Goal: Information Seeking & Learning: Learn about a topic

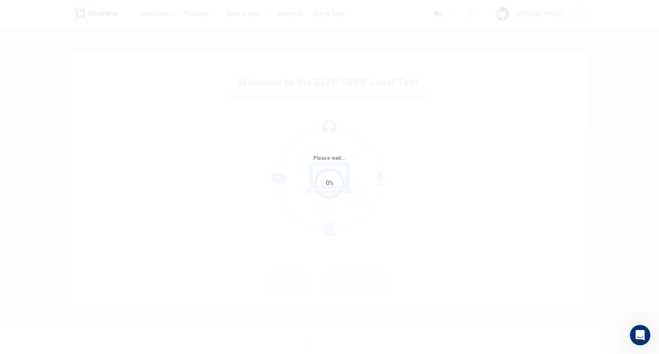
scroll to position [1, 0]
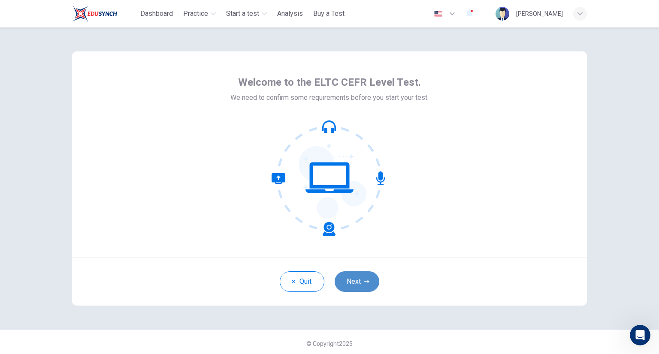
click at [360, 280] on button "Next" at bounding box center [356, 281] width 45 height 21
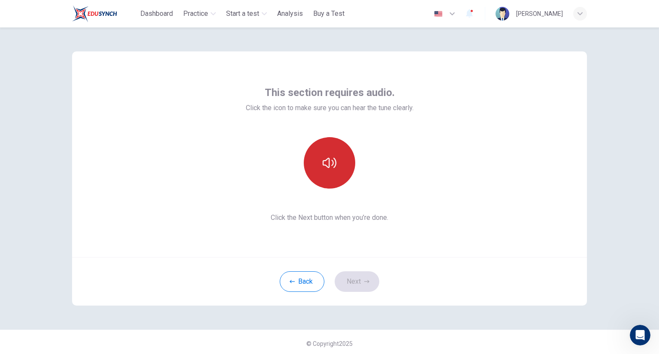
click at [318, 164] on button "button" at bounding box center [329, 162] width 51 height 51
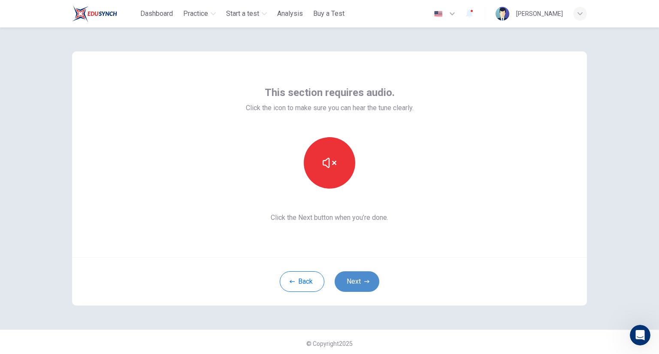
click at [346, 280] on button "Next" at bounding box center [356, 281] width 45 height 21
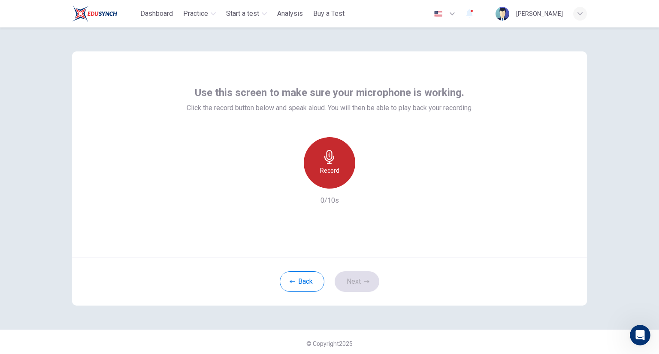
click at [333, 179] on div "Record" at bounding box center [329, 162] width 51 height 51
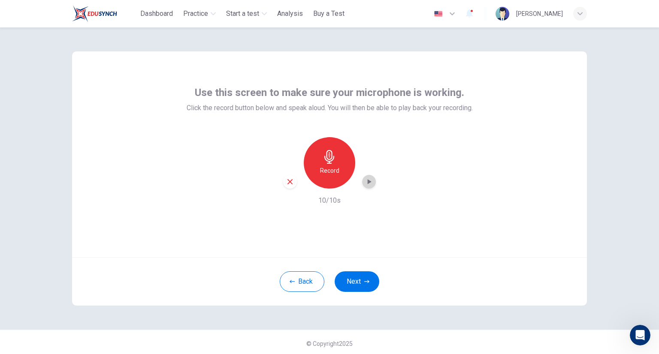
click at [369, 184] on icon "button" at bounding box center [368, 182] width 9 height 9
click at [356, 282] on button "Next" at bounding box center [356, 281] width 45 height 21
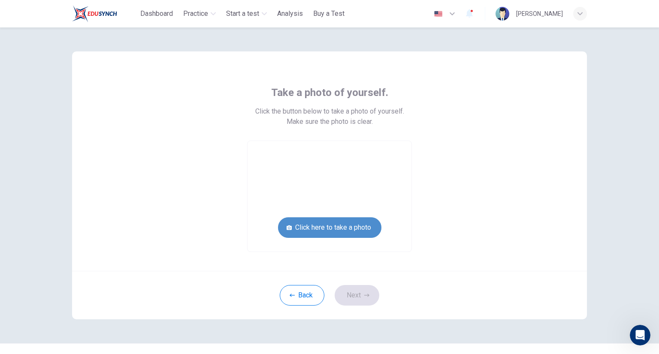
click at [354, 229] on button "Click here to take a photo" at bounding box center [329, 227] width 103 height 21
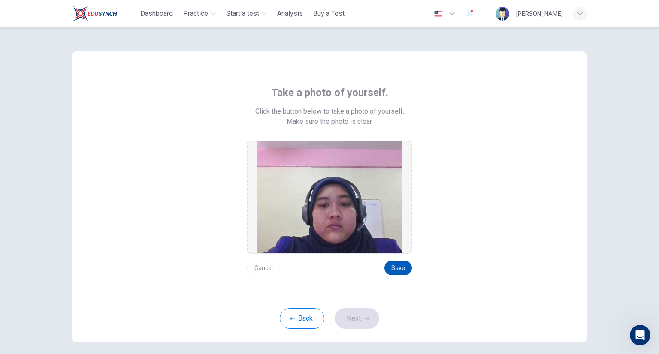
click at [398, 264] on button "Save" at bounding box center [397, 268] width 27 height 15
click at [366, 316] on icon "button" at bounding box center [366, 318] width 5 height 5
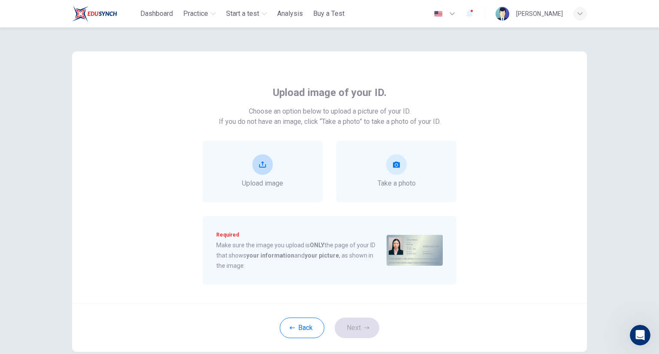
click at [304, 173] on div "Upload image" at bounding box center [262, 172] width 120 height 62
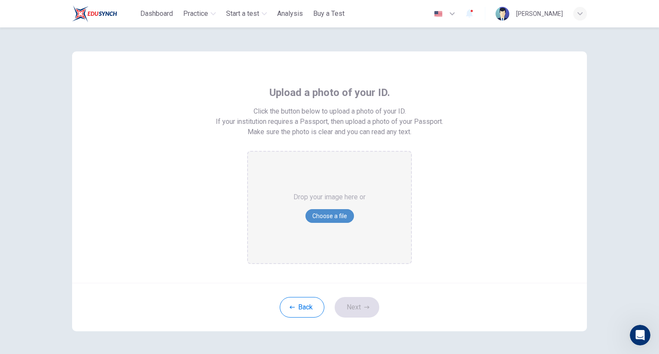
click at [335, 218] on button "Choose a file" at bounding box center [329, 216] width 48 height 14
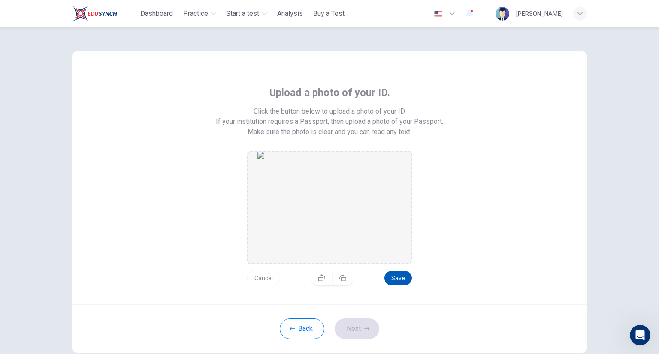
click at [398, 277] on button "Save" at bounding box center [397, 278] width 27 height 15
click at [398, 282] on button "Save" at bounding box center [397, 278] width 27 height 15
click at [369, 329] on button "Next" at bounding box center [356, 329] width 45 height 21
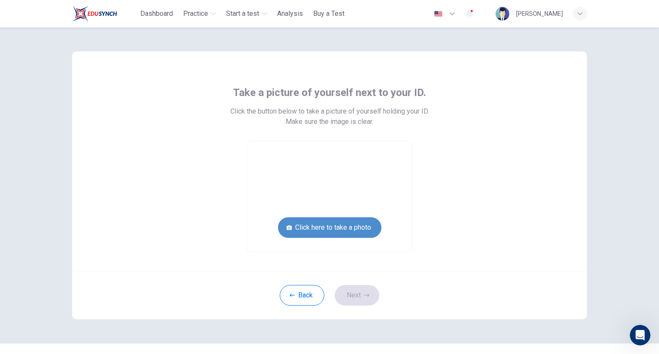
click at [345, 226] on button "Click here to take a photo" at bounding box center [329, 227] width 103 height 21
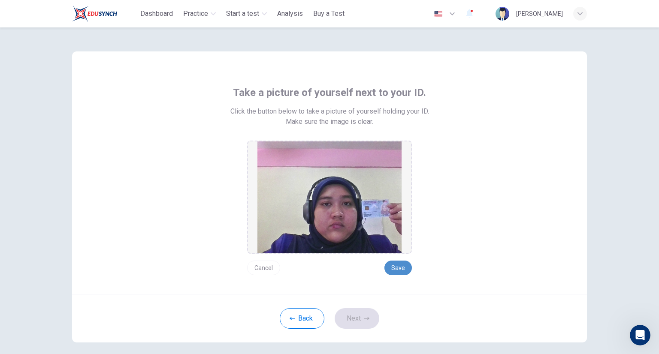
click at [398, 268] on button "Save" at bounding box center [397, 268] width 27 height 15
click at [366, 318] on icon "button" at bounding box center [366, 318] width 5 height 3
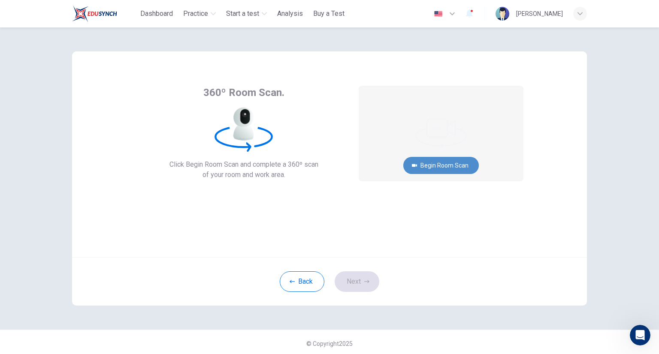
click at [473, 166] on button "Begin Room Scan" at bounding box center [440, 165] width 75 height 17
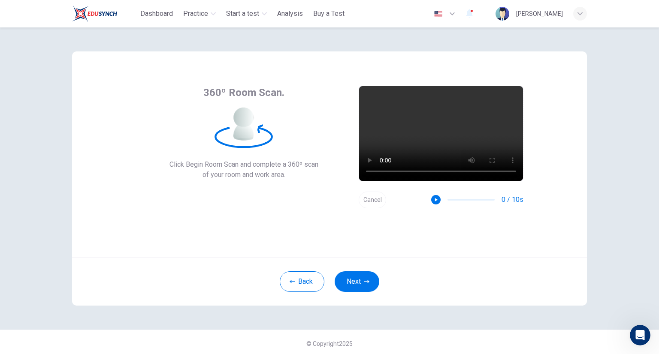
click at [374, 196] on button "Cancel" at bounding box center [371, 200] width 27 height 17
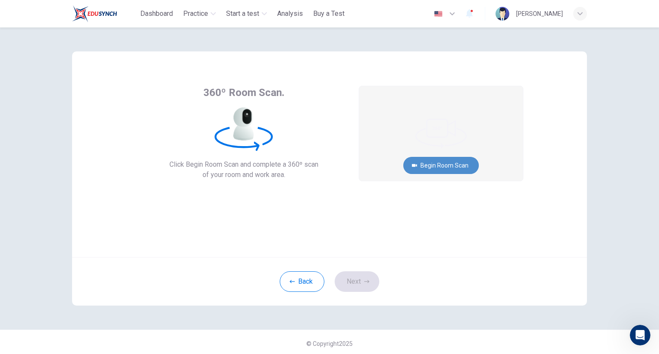
click at [439, 169] on button "Begin Room Scan" at bounding box center [440, 165] width 75 height 17
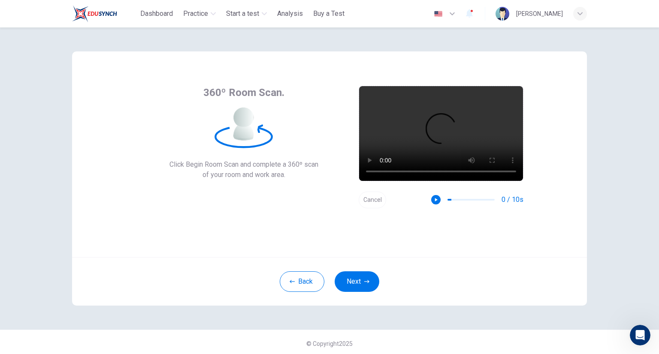
scroll to position [3, 0]
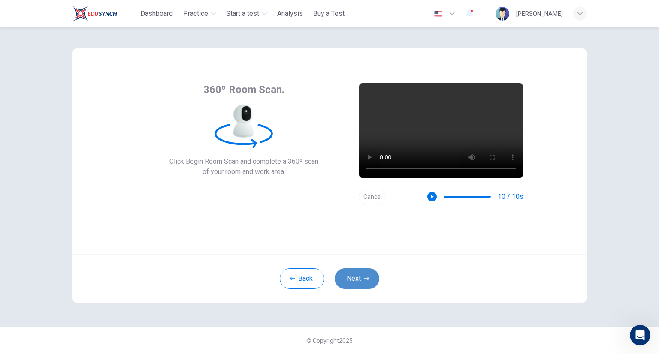
click at [355, 280] on button "Next" at bounding box center [356, 278] width 45 height 21
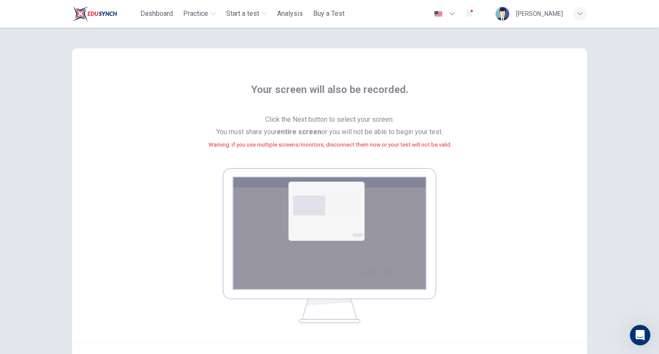
scroll to position [91, 0]
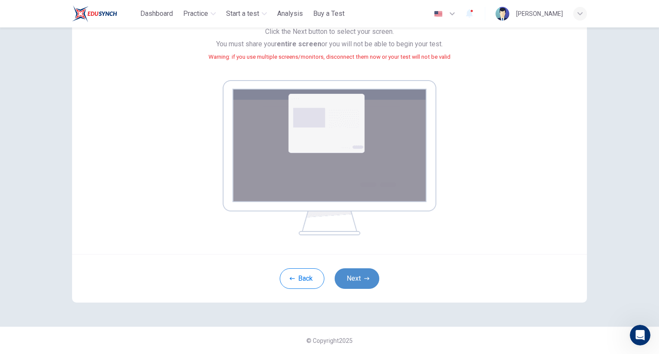
click at [342, 281] on button "Next" at bounding box center [356, 278] width 45 height 21
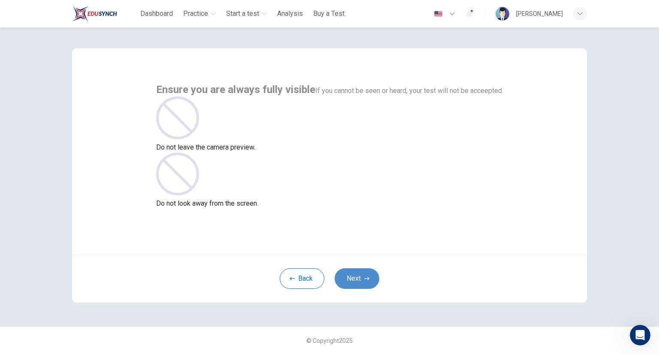
click at [347, 277] on button "Next" at bounding box center [356, 278] width 45 height 21
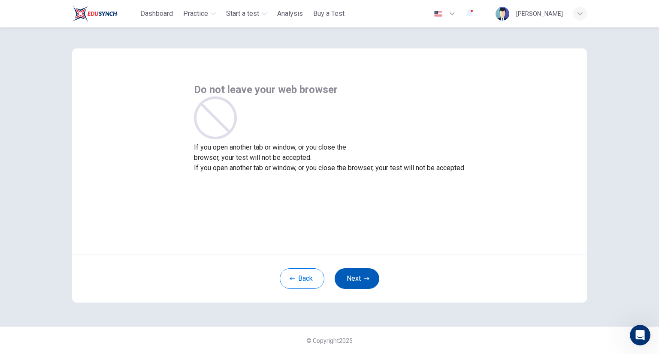
click at [357, 281] on button "Next" at bounding box center [356, 278] width 45 height 21
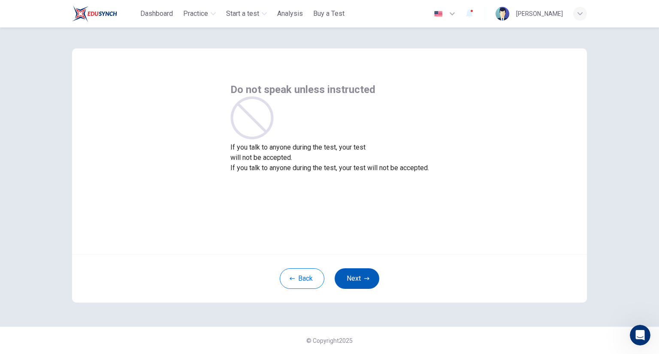
click at [357, 281] on button "Next" at bounding box center [356, 278] width 45 height 21
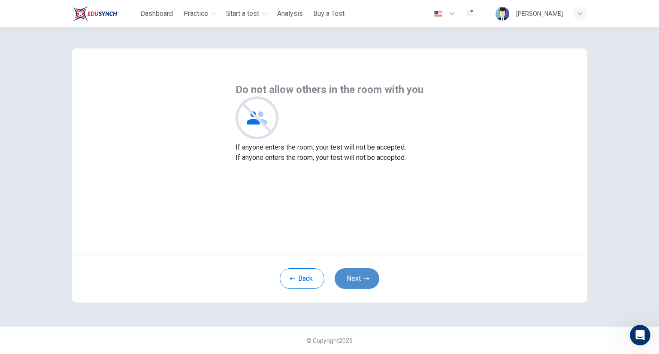
click at [357, 281] on button "Next" at bounding box center [356, 278] width 45 height 21
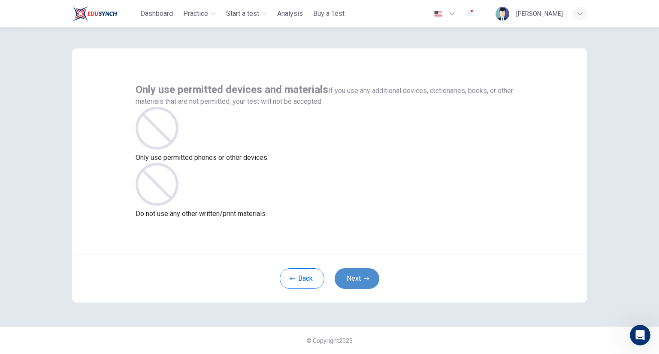
click at [357, 281] on button "Next" at bounding box center [356, 278] width 45 height 21
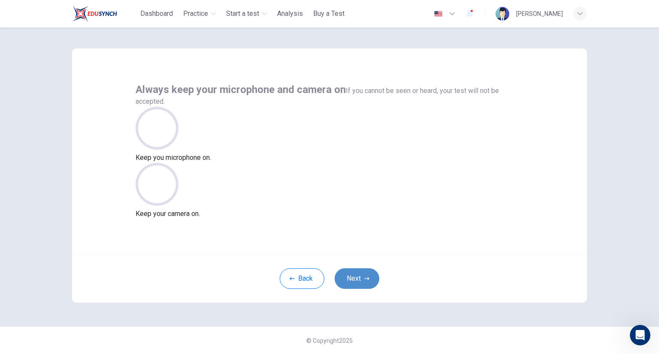
click at [357, 281] on button "Next" at bounding box center [356, 278] width 45 height 21
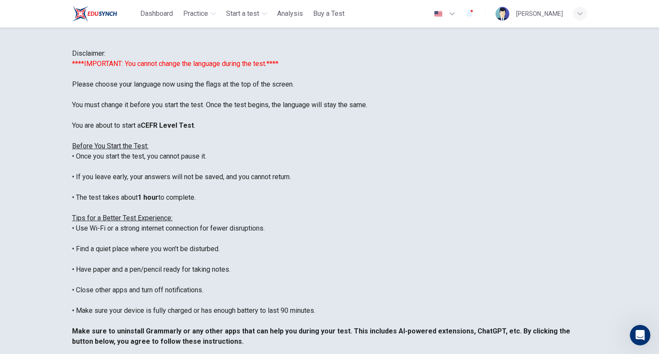
scroll to position [82, 0]
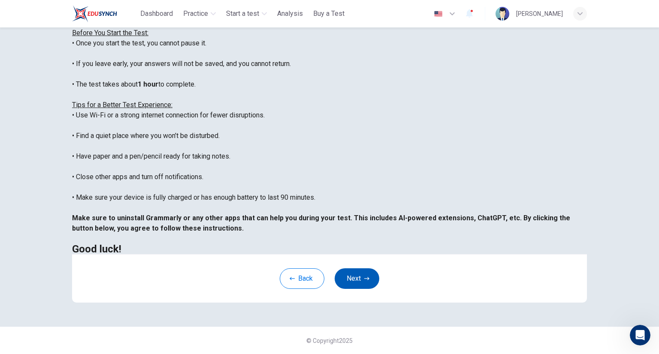
click at [357, 274] on button "Next" at bounding box center [356, 278] width 45 height 21
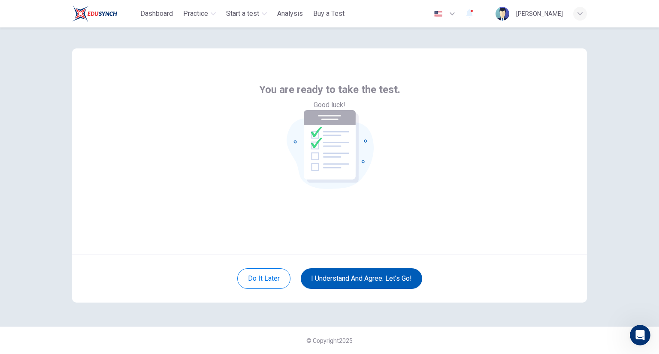
scroll to position [3, 0]
click at [383, 284] on button "I understand and agree. Let’s go!" at bounding box center [361, 278] width 121 height 21
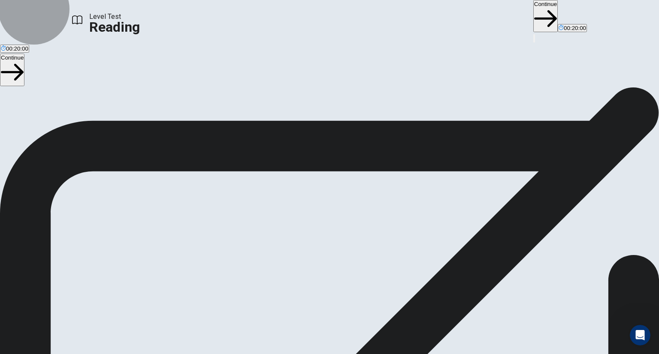
click at [533, 15] on button "Continue" at bounding box center [545, 16] width 24 height 32
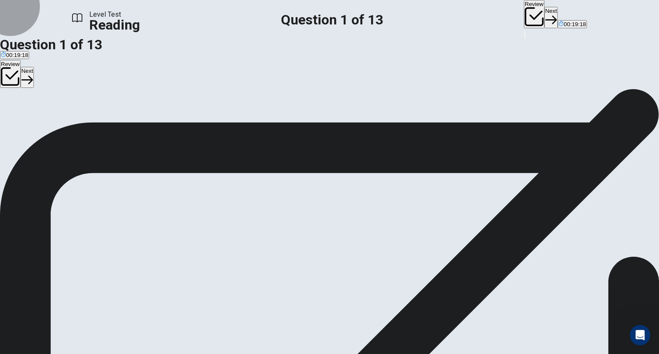
click at [544, 12] on button "Next" at bounding box center [550, 17] width 13 height 21
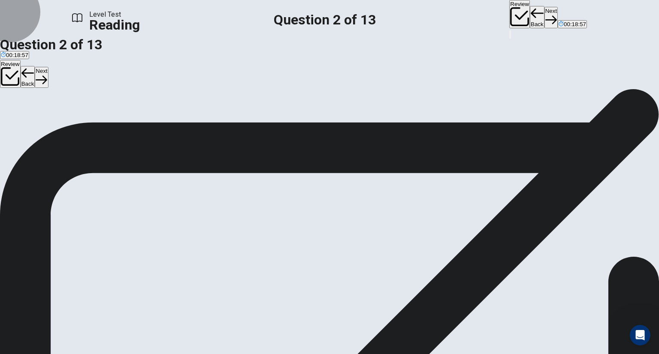
click at [544, 18] on button "Next" at bounding box center [550, 17] width 13 height 21
click at [544, 13] on button "Next" at bounding box center [550, 17] width 13 height 21
click at [544, 21] on button "Next" at bounding box center [550, 17] width 13 height 21
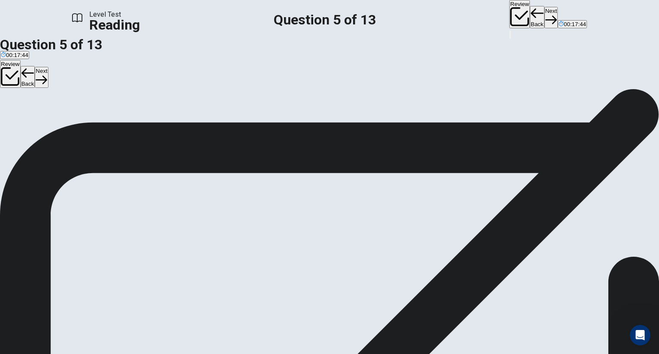
click at [544, 13] on button "Next" at bounding box center [550, 17] width 13 height 21
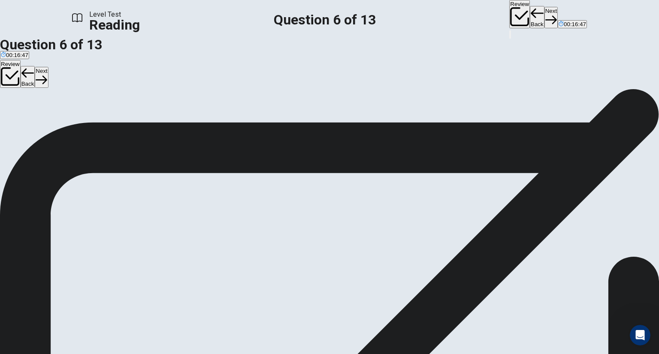
click at [544, 17] on button "Next" at bounding box center [550, 17] width 13 height 21
click at [544, 11] on button "Next" at bounding box center [550, 17] width 13 height 21
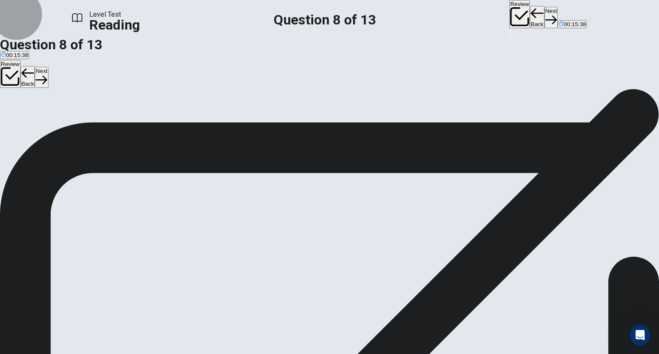
click at [544, 20] on button "Next" at bounding box center [550, 17] width 13 height 21
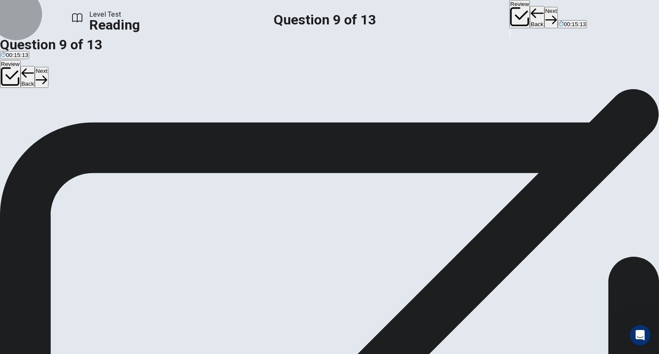
click at [544, 20] on button "Next" at bounding box center [550, 17] width 13 height 21
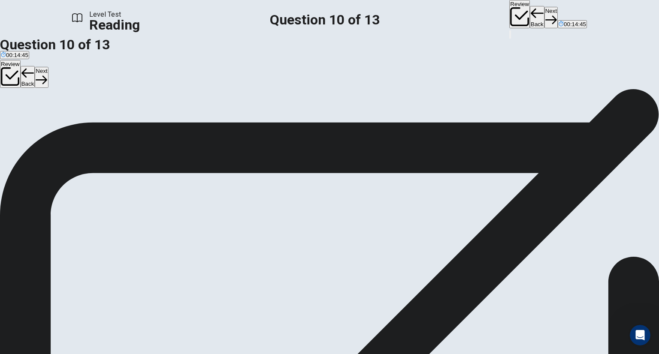
click at [544, 14] on button "Next" at bounding box center [550, 17] width 13 height 21
click at [544, 13] on button "Next" at bounding box center [550, 17] width 13 height 21
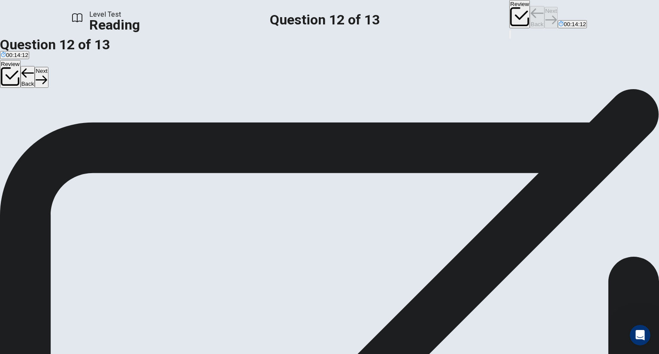
scroll to position [105, 0]
click at [544, 16] on button "Next" at bounding box center [550, 17] width 13 height 21
drag, startPoint x: 172, startPoint y: 204, endPoint x: 377, endPoint y: 222, distance: 204.9
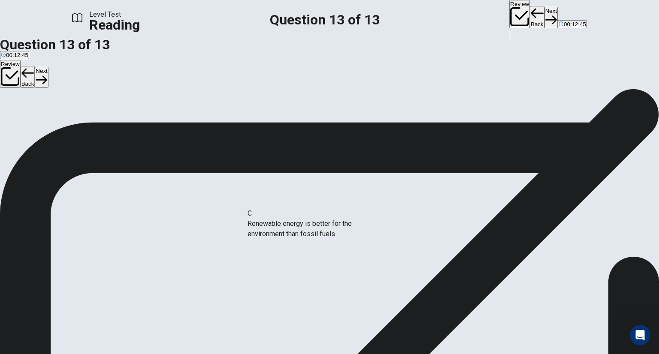
drag, startPoint x: 153, startPoint y: 216, endPoint x: 325, endPoint y: 230, distance: 172.9
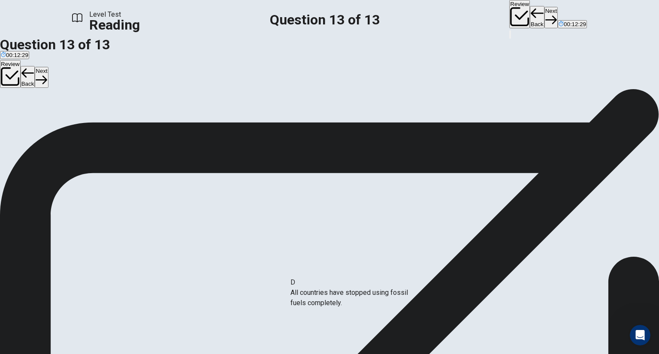
drag, startPoint x: 168, startPoint y: 254, endPoint x: 374, endPoint y: 303, distance: 212.0
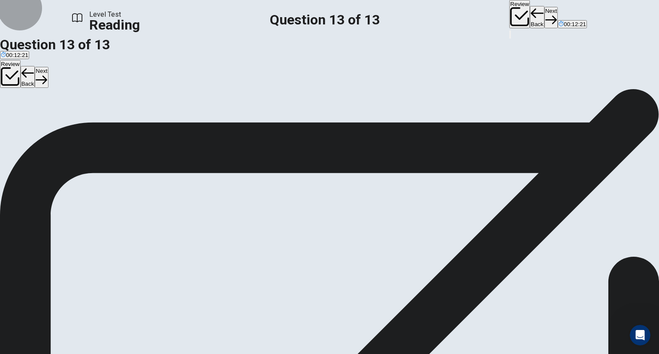
click at [544, 14] on button "Next" at bounding box center [550, 17] width 13 height 21
click at [544, 18] on button "Next" at bounding box center [550, 17] width 13 height 21
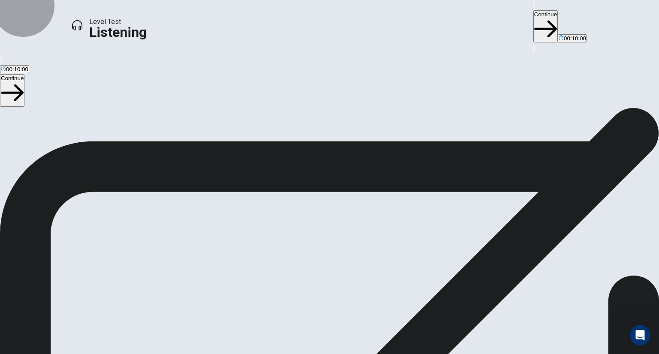
click at [533, 12] on button "Continue" at bounding box center [545, 26] width 24 height 32
click at [534, 18] on icon "button" at bounding box center [545, 29] width 23 height 23
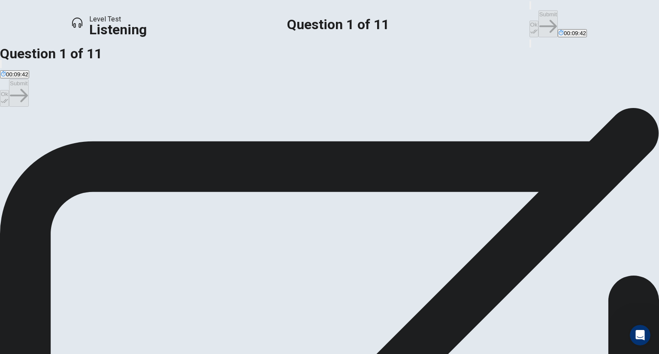
click at [529, 21] on button "Ok" at bounding box center [533, 29] width 9 height 17
click at [538, 19] on button "Submit" at bounding box center [547, 23] width 19 height 27
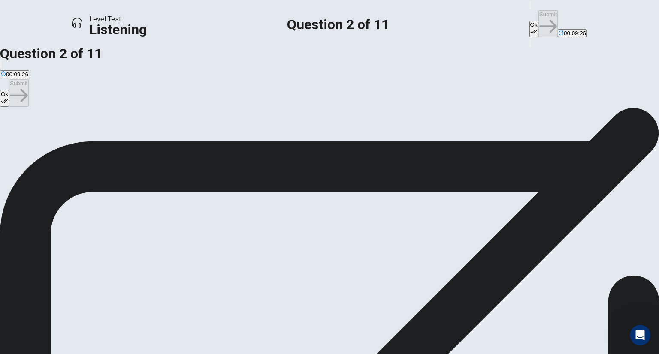
click at [529, 21] on button "Ok" at bounding box center [533, 29] width 9 height 17
click at [538, 18] on button "Submit" at bounding box center [547, 23] width 19 height 27
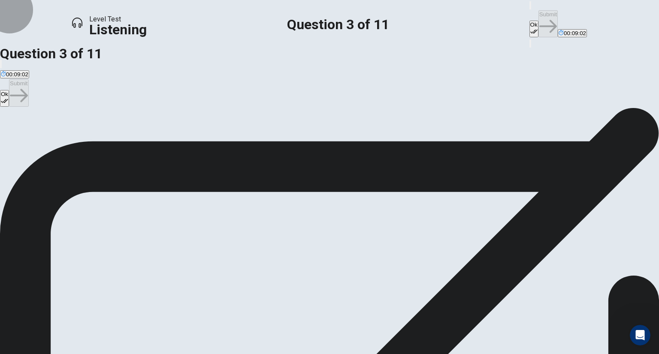
click at [529, 21] on button "Ok" at bounding box center [533, 29] width 9 height 17
click at [538, 19] on button "Submit" at bounding box center [547, 23] width 19 height 27
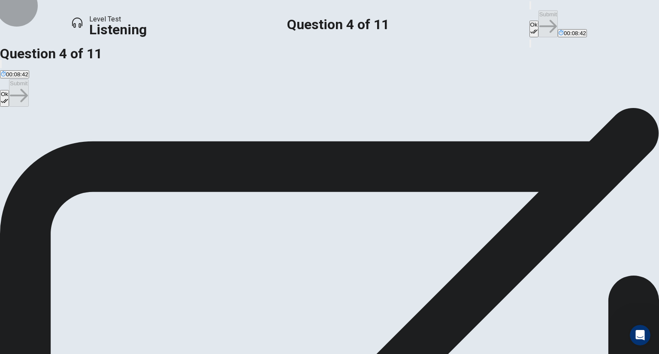
click at [529, 21] on button "Ok" at bounding box center [533, 29] width 9 height 17
click at [538, 15] on button "Submit" at bounding box center [547, 23] width 19 height 27
click at [529, 21] on button "Ok" at bounding box center [533, 29] width 9 height 17
click at [538, 17] on button "Submit" at bounding box center [547, 23] width 19 height 27
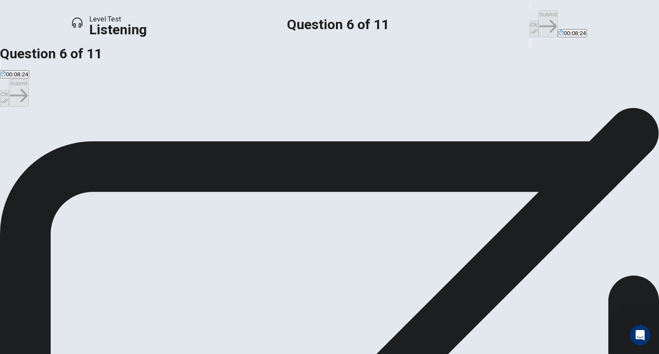
click at [529, 21] on button "Ok" at bounding box center [533, 29] width 9 height 17
click at [538, 12] on button "Submit" at bounding box center [547, 23] width 19 height 27
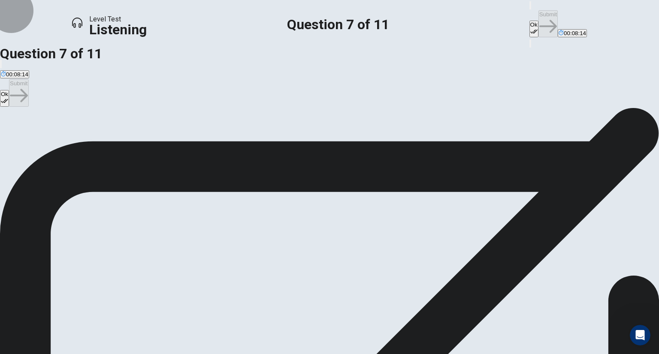
click at [529, 21] on button "Ok" at bounding box center [533, 29] width 9 height 17
click at [538, 15] on button "Submit" at bounding box center [547, 23] width 19 height 27
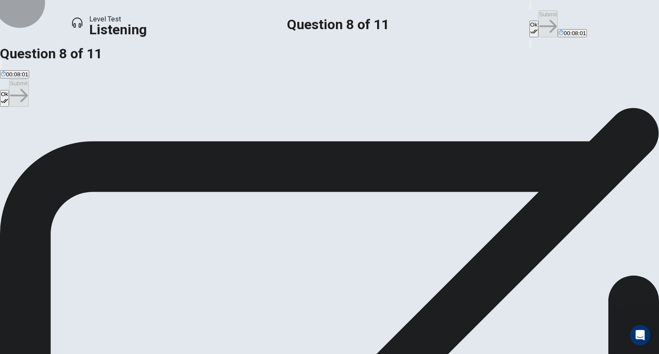
click at [529, 21] on button "Ok" at bounding box center [533, 29] width 9 height 17
click at [538, 17] on button "Submit" at bounding box center [547, 23] width 19 height 27
click at [529, 21] on button "Ok" at bounding box center [533, 29] width 9 height 17
click at [538, 12] on button "Submit" at bounding box center [547, 23] width 19 height 27
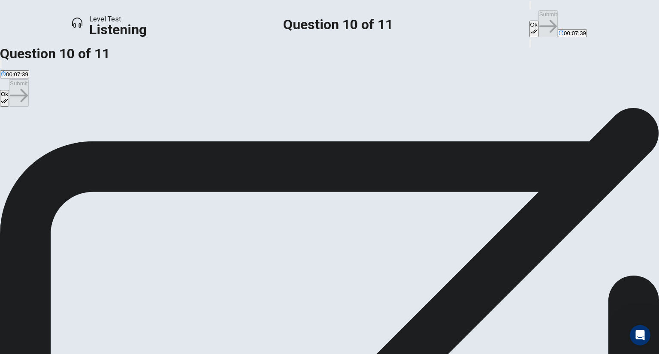
click at [529, 21] on button "Ok" at bounding box center [533, 29] width 9 height 17
click at [538, 14] on button "Submit" at bounding box center [547, 23] width 19 height 27
click at [529, 21] on button "Ok" at bounding box center [533, 29] width 9 height 17
click at [538, 14] on button "Submit" at bounding box center [547, 23] width 19 height 27
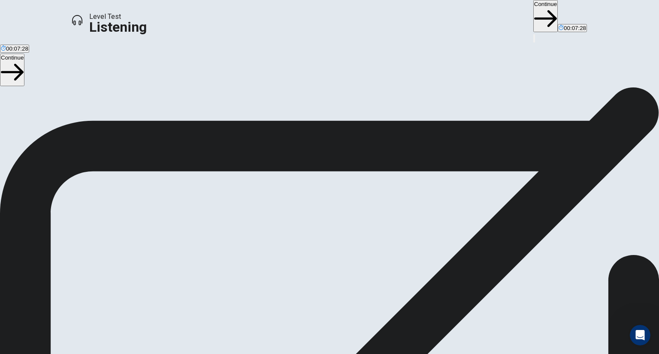
click at [533, 15] on button "Continue" at bounding box center [545, 16] width 24 height 32
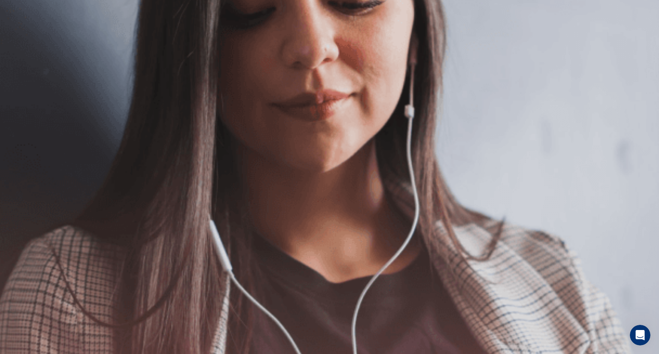
click at [562, 14] on button "Continue" at bounding box center [574, 26] width 24 height 32
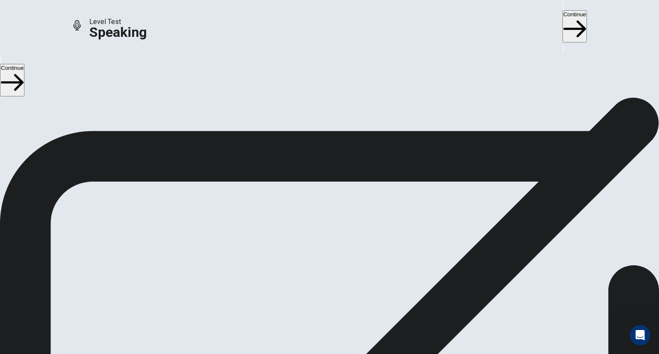
click at [562, 20] on button "Continue" at bounding box center [574, 26] width 24 height 32
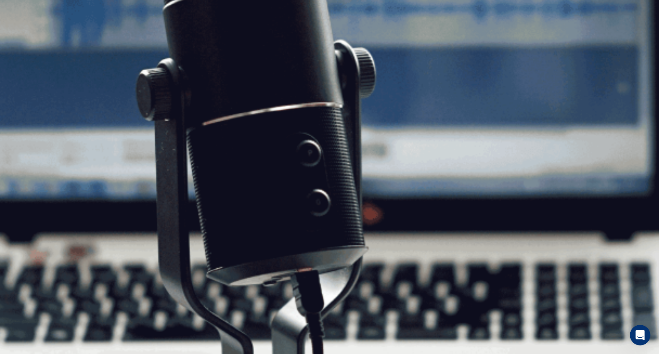
click at [562, 18] on button "Continue" at bounding box center [574, 26] width 24 height 32
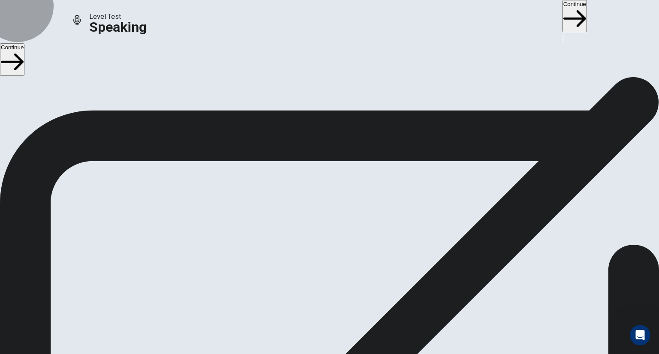
click at [562, 12] on button "Continue" at bounding box center [574, 16] width 24 height 32
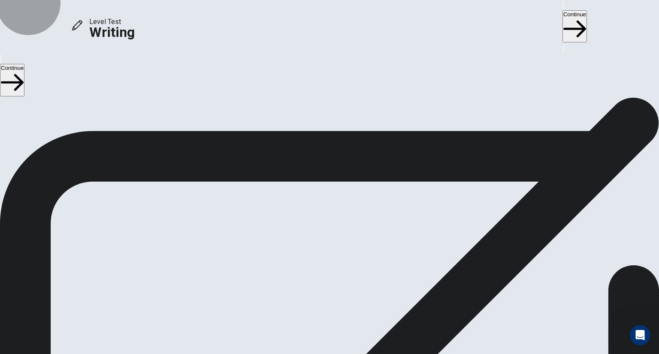
click at [562, 10] on button "Continue" at bounding box center [574, 26] width 24 height 32
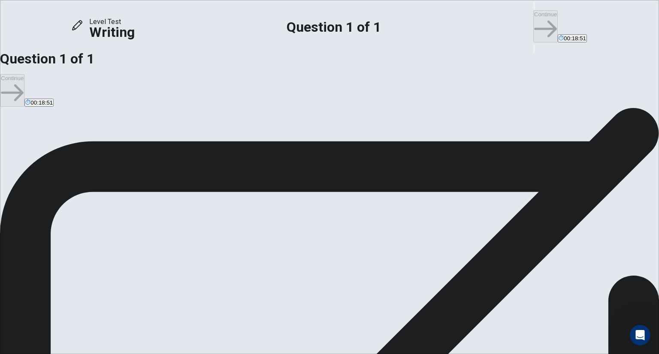
type textarea "*"
type textarea "**********"
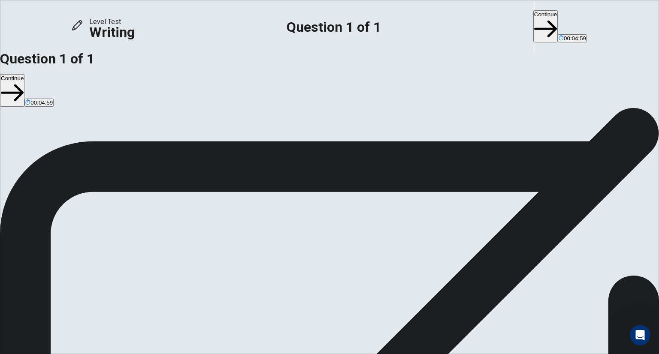
click at [533, 18] on button "Continue" at bounding box center [545, 26] width 24 height 32
